Goal: Task Accomplishment & Management: Use online tool/utility

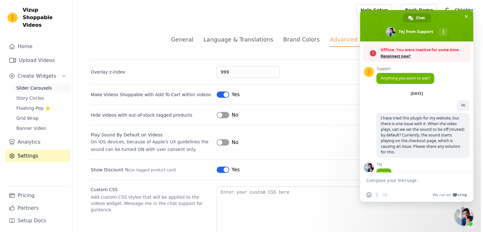
scroll to position [69, 0]
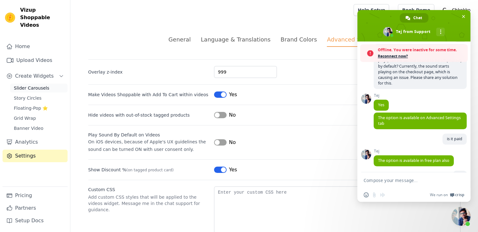
click at [35, 85] on span "Slider Carousels" at bounding box center [32, 88] width 36 height 6
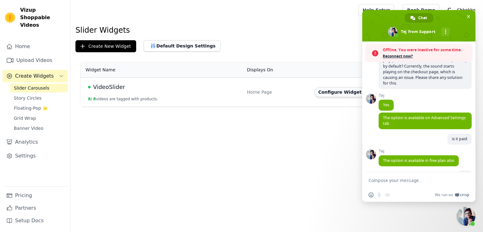
click at [336, 90] on button "Configure Widget" at bounding box center [339, 92] width 51 height 10
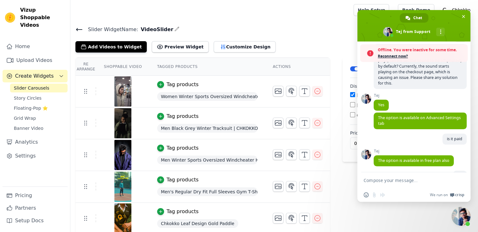
click at [192, 128] on span "Men Black Grey Winter Tracksuit | CHKOKKO" at bounding box center [207, 128] width 101 height 9
click at [234, 129] on span "Men Black Grey Winter Tracksuit | CHKOKKO" at bounding box center [207, 128] width 101 height 9
click at [171, 115] on div "Tag products" at bounding box center [183, 117] width 32 height 8
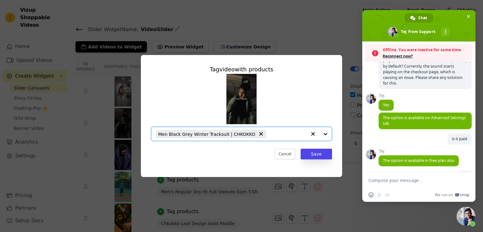
click at [277, 134] on input "text" at bounding box center [287, 134] width 37 height 8
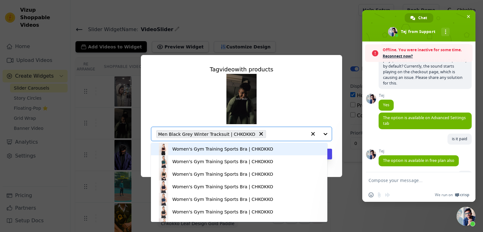
paste input "[URL][DOMAIN_NAME]"
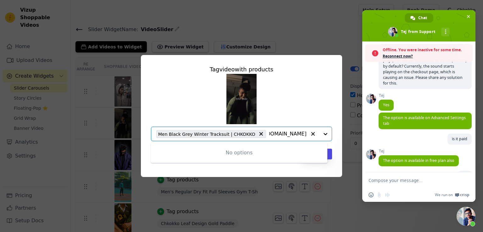
type input "[URL][DOMAIN_NAME]"
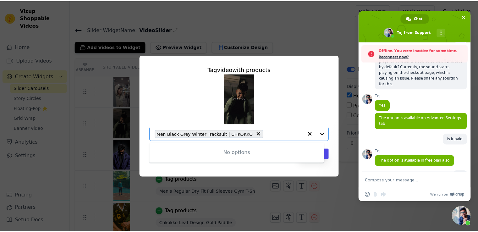
scroll to position [0, 0]
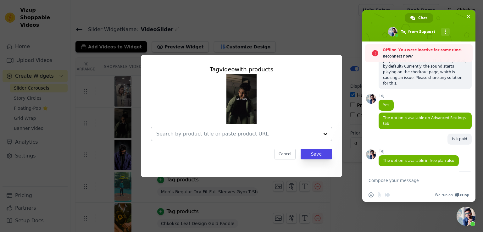
click at [325, 134] on div at bounding box center [325, 134] width 13 height 14
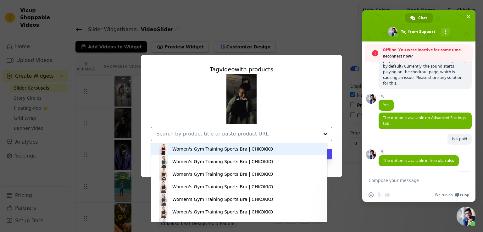
click at [320, 60] on div "Tag video with products Women's Gym Training Sports Bra | CHKOKKO Women's Gym T…" at bounding box center [241, 112] width 191 height 104
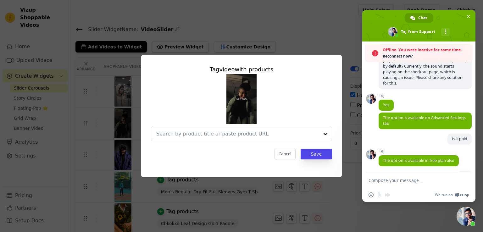
click at [317, 22] on div "Tag video with products Cancel Save" at bounding box center [241, 116] width 483 height 232
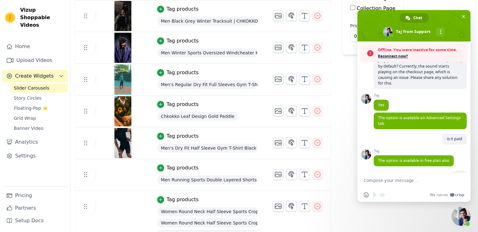
scroll to position [120, 0]
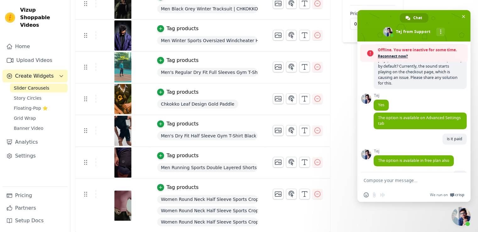
click at [175, 123] on div "Tag products" at bounding box center [183, 124] width 32 height 8
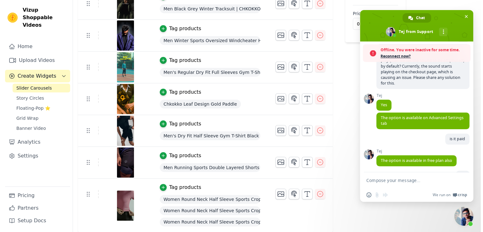
scroll to position [0, 0]
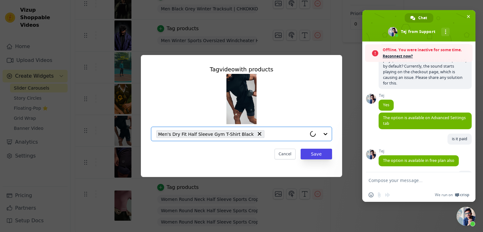
click at [274, 134] on input "text" at bounding box center [287, 134] width 39 height 8
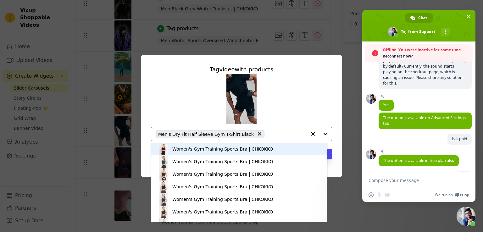
paste input "[URL][DOMAIN_NAME]"
type input "[URL][DOMAIN_NAME]"
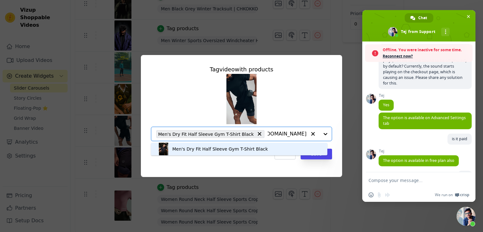
click at [229, 147] on div "Men's Dry Fit Half Sleeve Gym T-Shirt Black" at bounding box center [220, 149] width 96 height 6
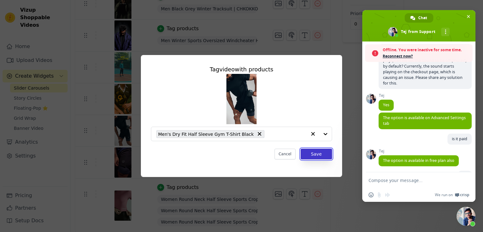
click at [319, 154] on button "Save" at bounding box center [316, 154] width 31 height 11
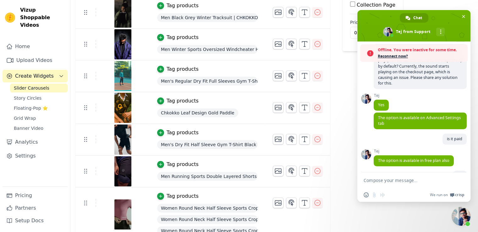
scroll to position [120, 0]
